Goal: Transaction & Acquisition: Purchase product/service

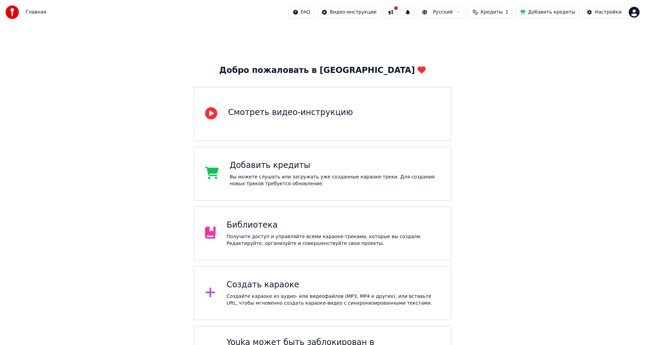
click at [477, 91] on div "Добро пожаловать в Youka Смотреть видео-инструкцию Добавить кредиты Вы можете с…" at bounding box center [322, 205] width 645 height 362
click at [635, 13] on html "Главная FAQ Видео-инструкции Русский Кредиты 1 Добавить кредиты Настройки Добро…" at bounding box center [322, 193] width 645 height 387
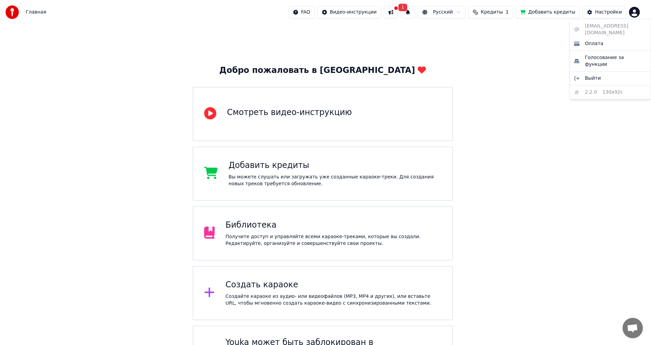
click at [431, 22] on html "Главная FAQ Видео-инструкции 1 Русский Кредиты 1 Добавить кредиты Настройки Доб…" at bounding box center [325, 193] width 651 height 387
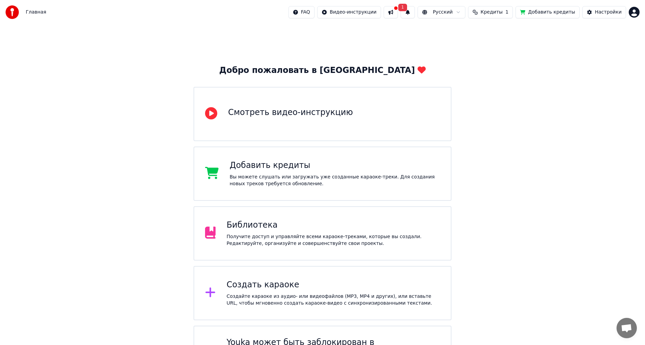
click at [407, 11] on span "1" at bounding box center [402, 7] width 9 height 7
click at [462, 34] on button "Обновить" at bounding box center [473, 33] width 36 height 12
click at [35, 12] on span "Главная" at bounding box center [36, 12] width 20 height 7
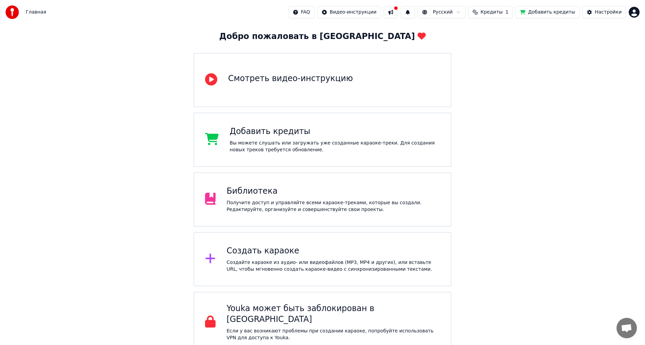
scroll to position [35, 0]
click at [319, 192] on div "Библиотека" at bounding box center [334, 190] width 214 height 11
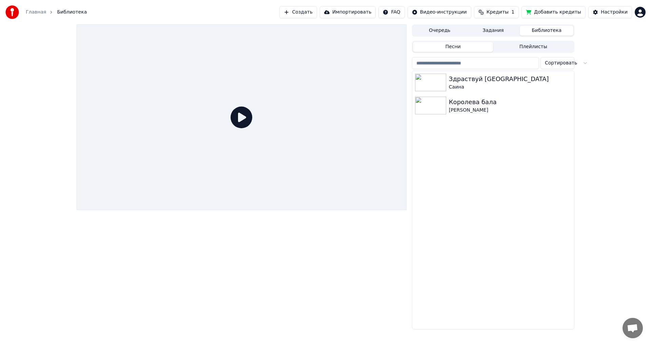
click at [500, 9] on span "Кредиты" at bounding box center [498, 12] width 22 height 7
click at [495, 65] on button "Обновить" at bounding box center [505, 63] width 41 height 12
click at [466, 34] on th "Пополнить" at bounding box center [463, 32] width 33 height 14
click at [593, 108] on div "Очередь Задания Библиотека Песни Плейлисты Сортировать Здраствуй Якутск [PERSO…" at bounding box center [325, 176] width 651 height 305
click at [565, 10] on button "Добавить кредиты" at bounding box center [554, 12] width 64 height 12
